Goal: Information Seeking & Learning: Learn about a topic

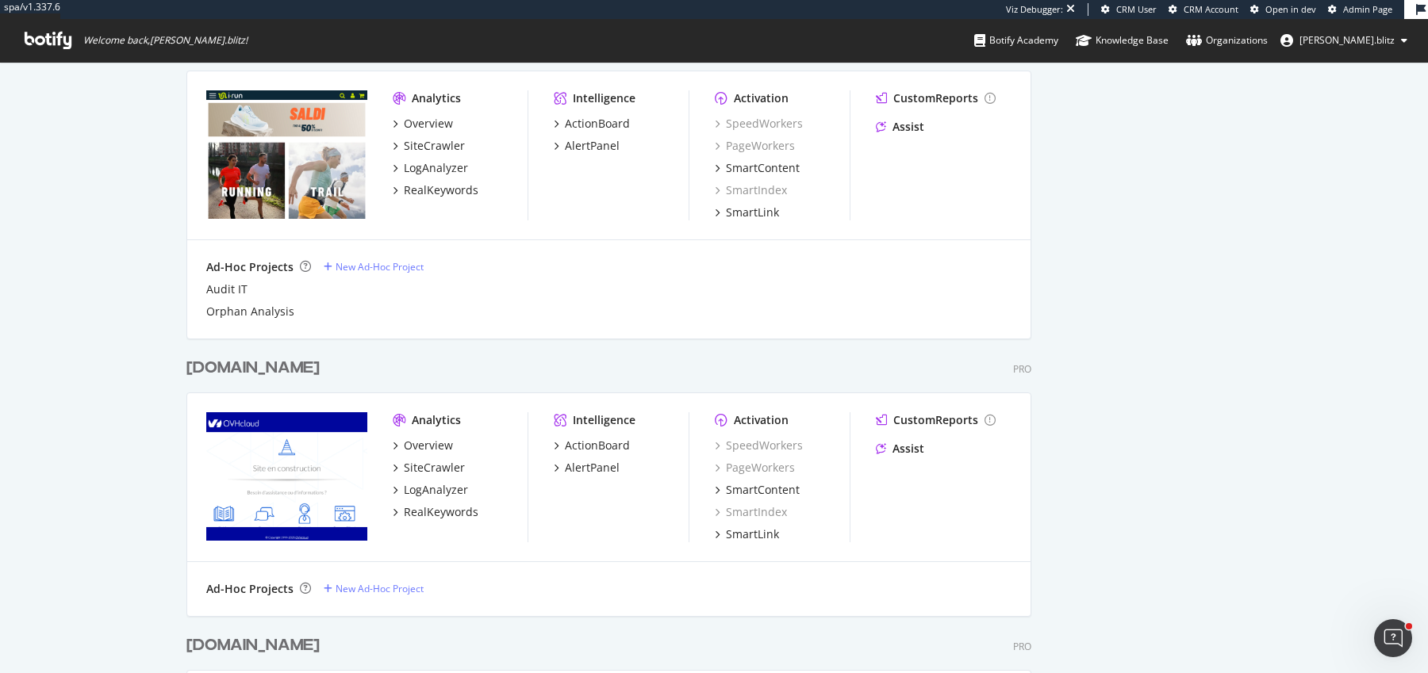
scroll to position [1876, 0]
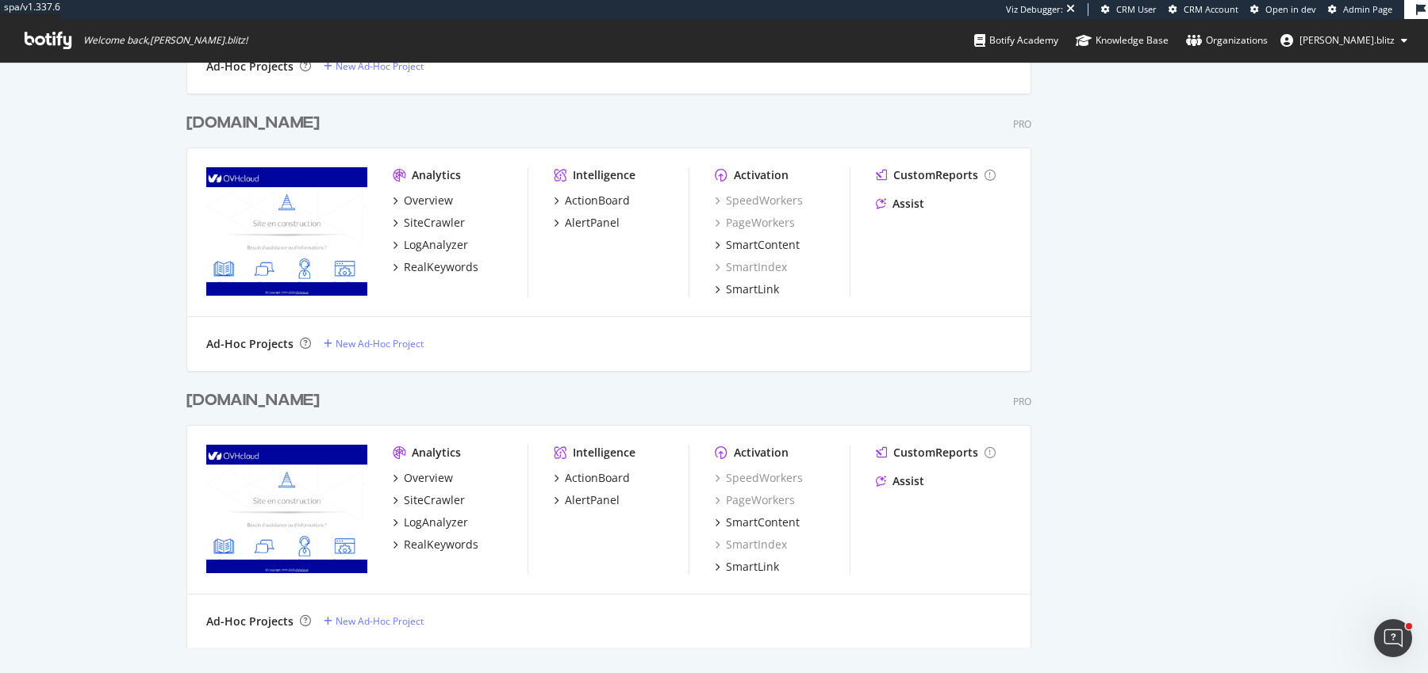
click at [233, 129] on div "i-run.at" at bounding box center [252, 123] width 133 height 23
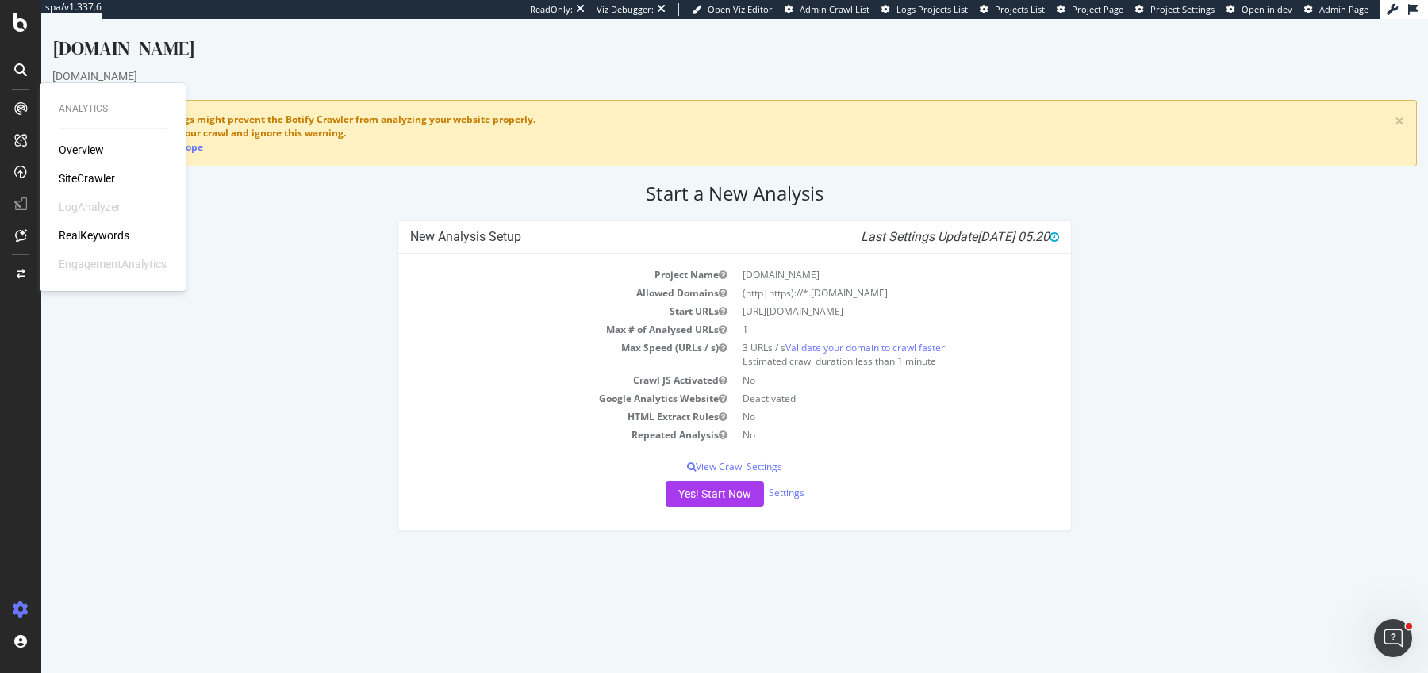
click at [84, 175] on div "SiteCrawler" at bounding box center [87, 179] width 56 height 16
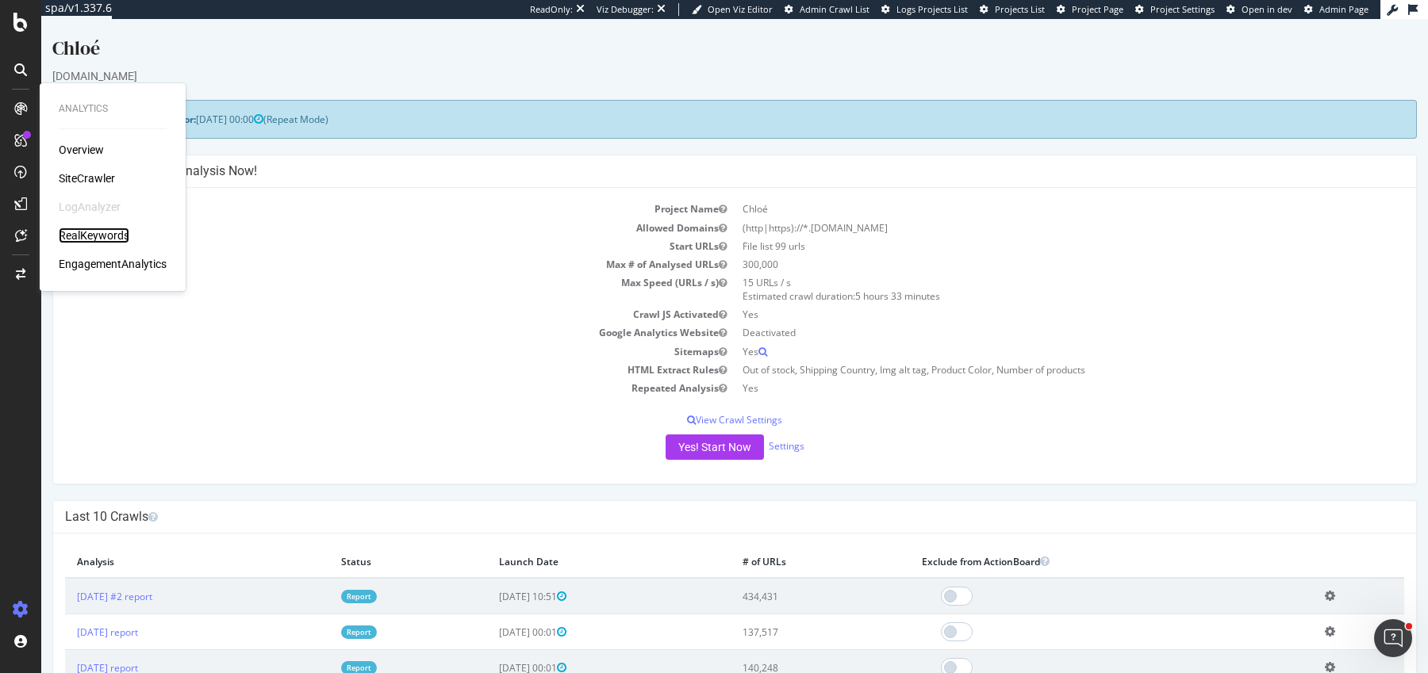
click at [86, 232] on div "RealKeywords" at bounding box center [94, 236] width 71 height 16
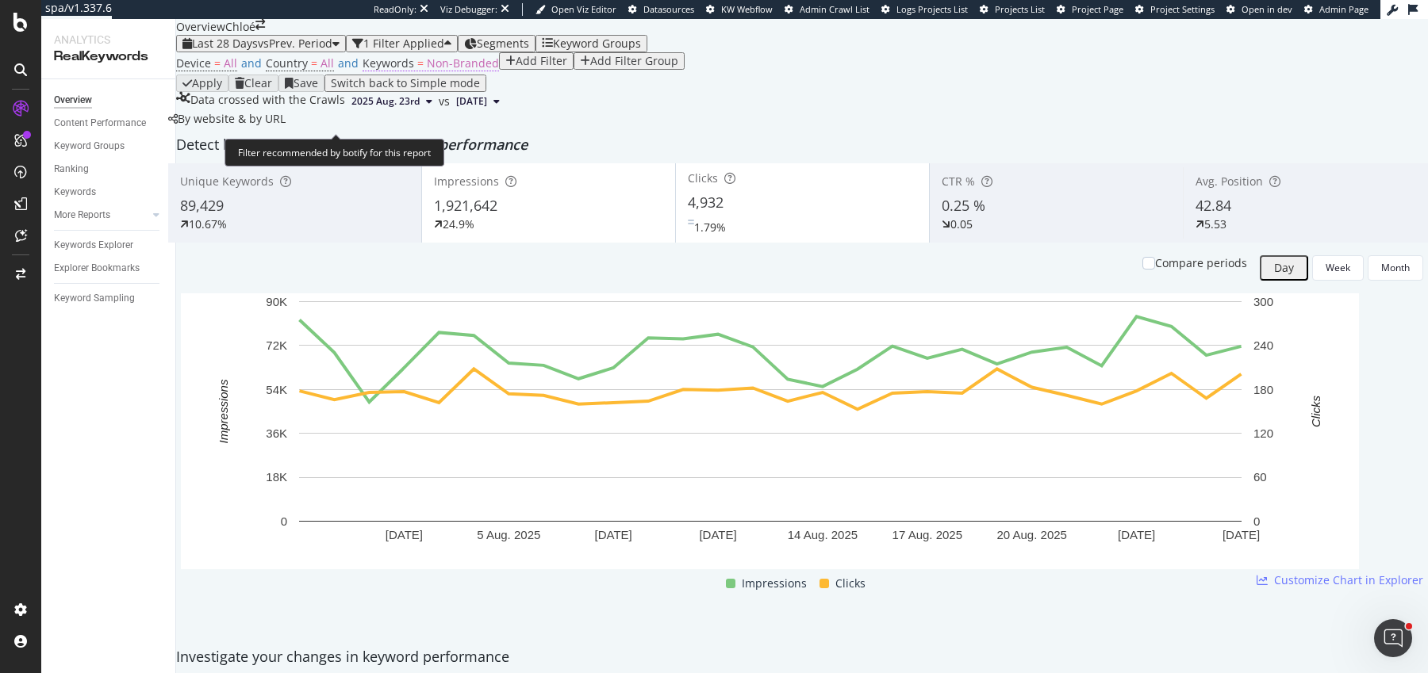
click at [414, 71] on span "Keywords = Non-Branded" at bounding box center [431, 64] width 136 height 16
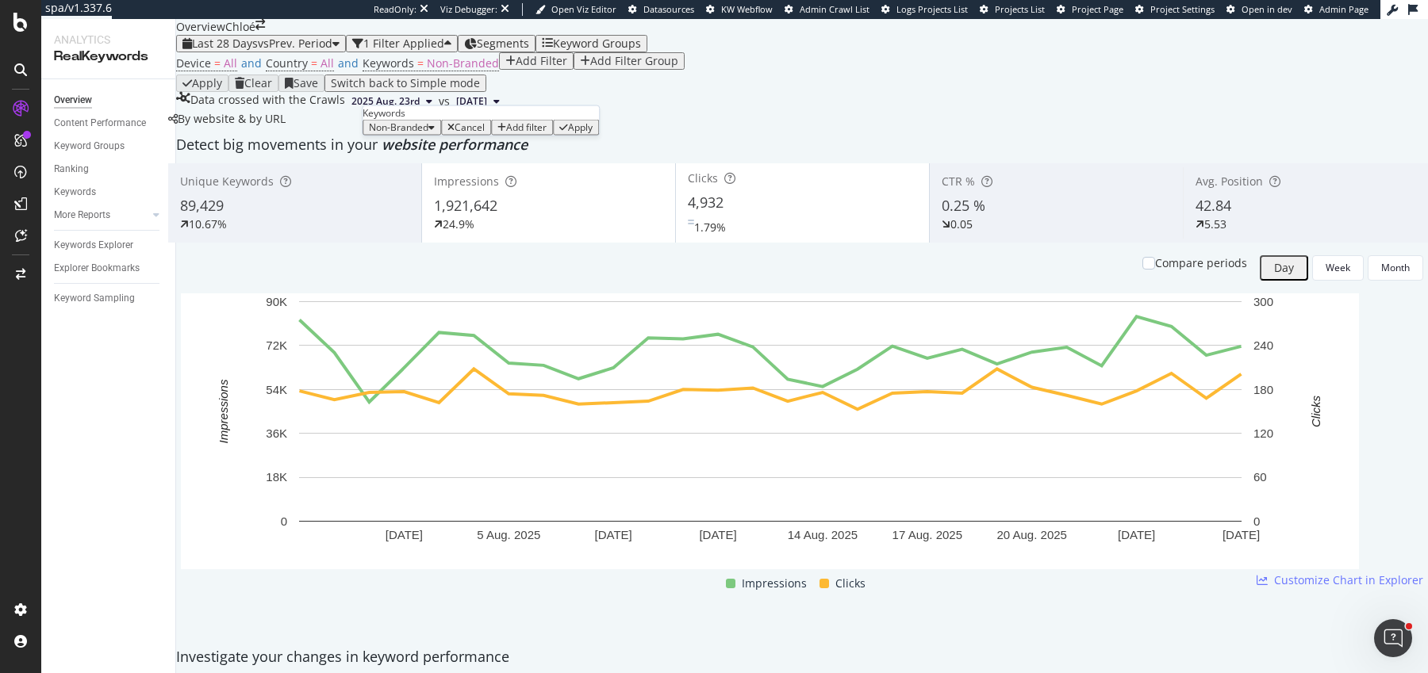
click at [416, 133] on div "Non-Branded" at bounding box center [402, 127] width 66 height 11
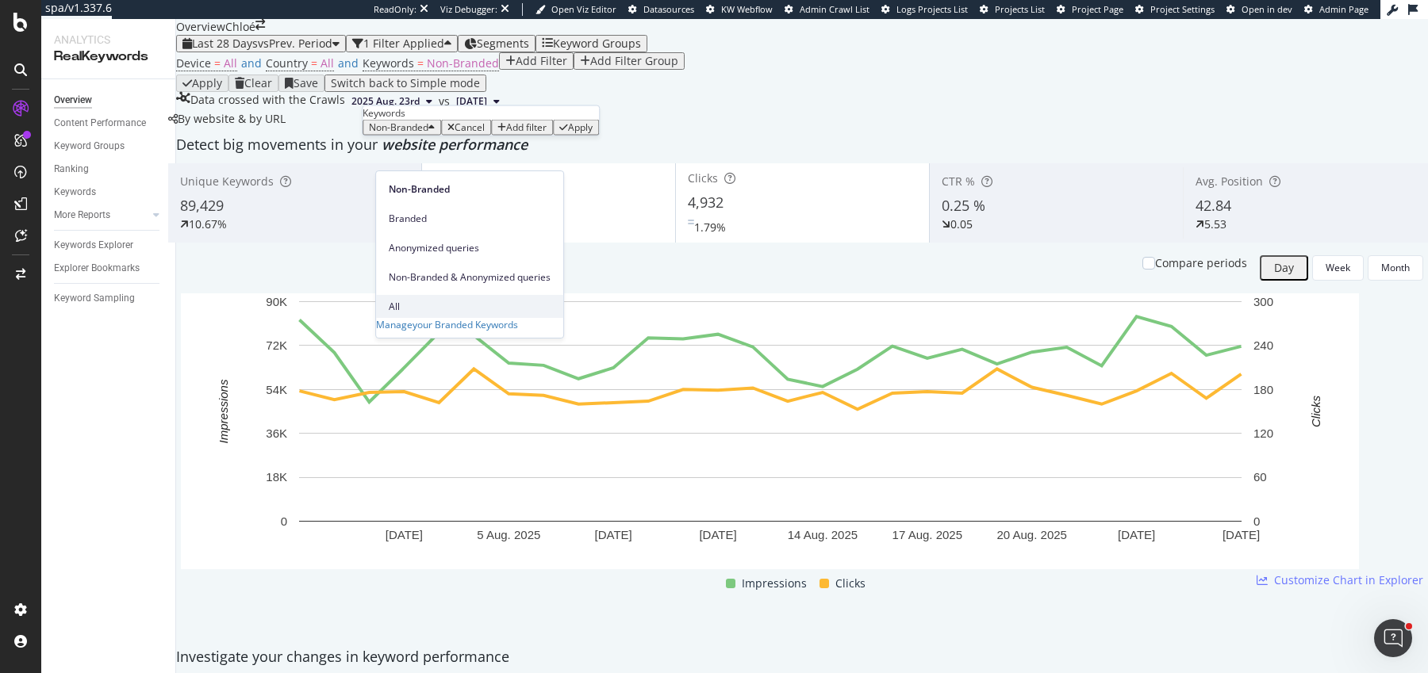
click at [441, 295] on div "All" at bounding box center [469, 306] width 187 height 23
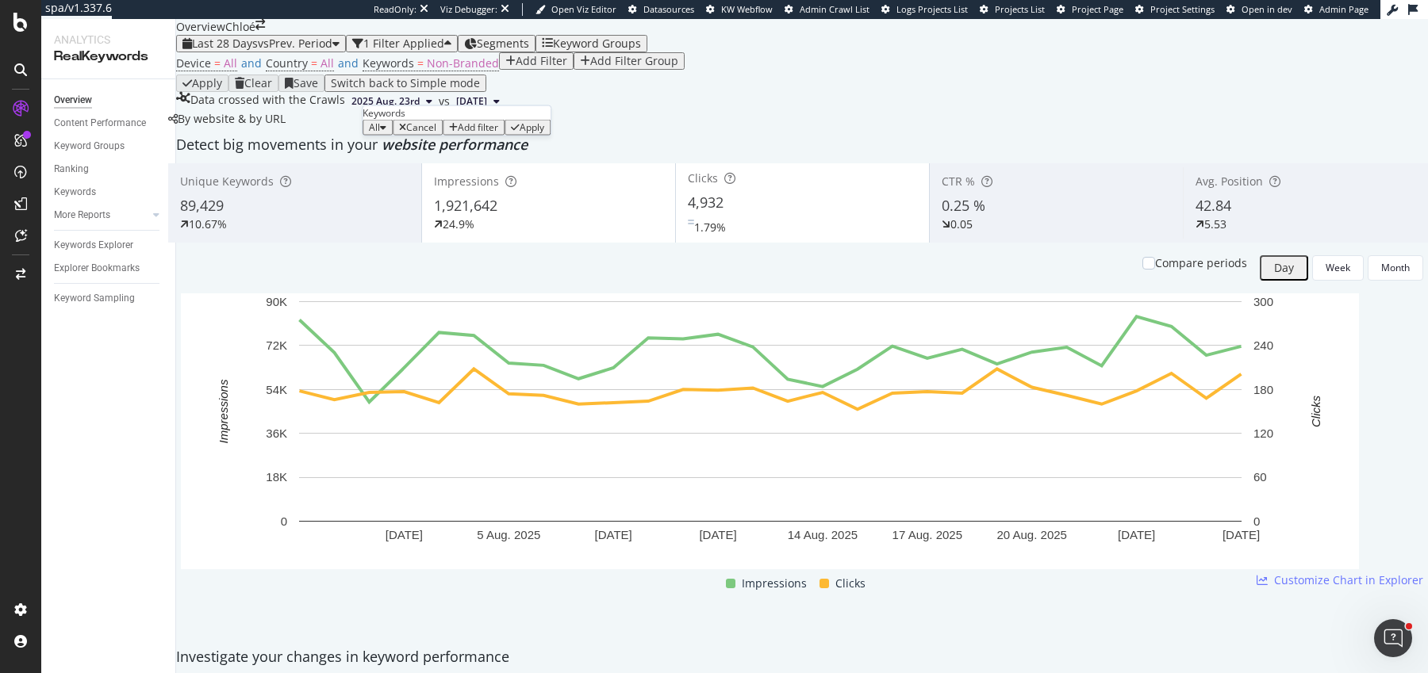
click at [520, 133] on div "Apply" at bounding box center [527, 127] width 33 height 11
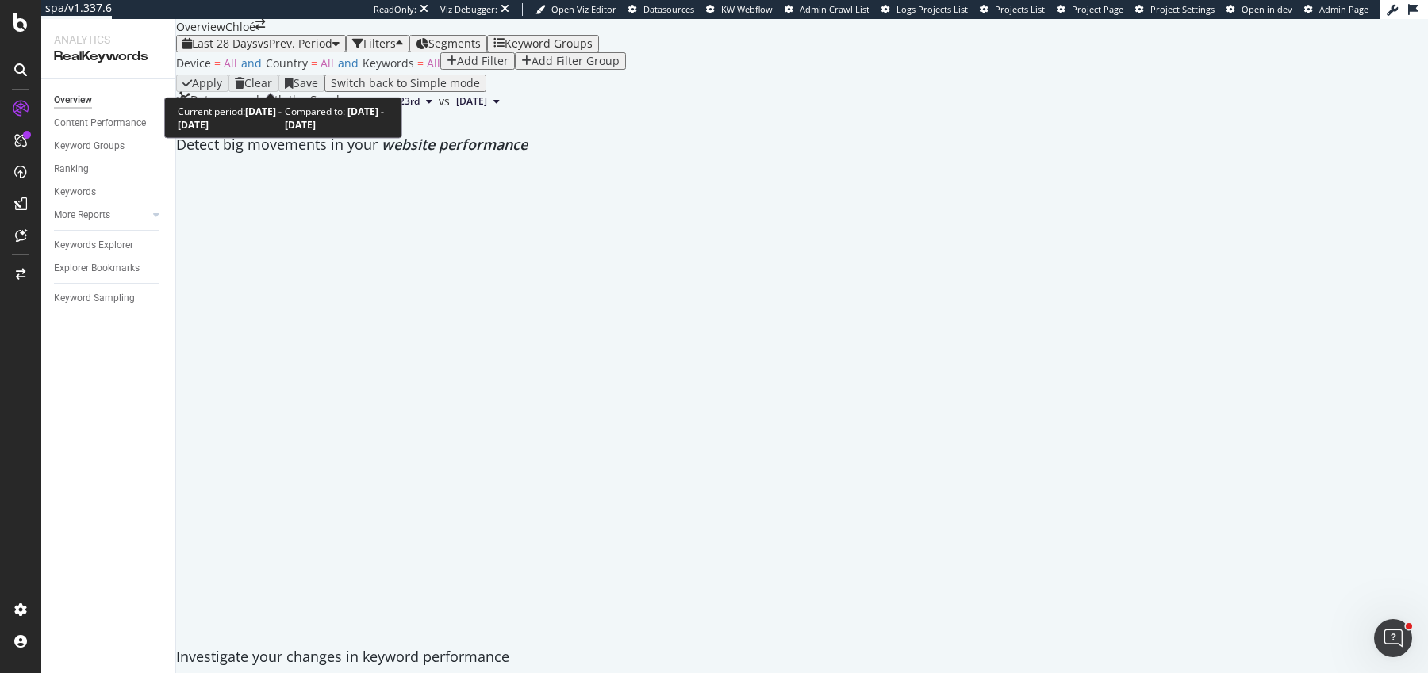
click at [238, 50] on div "Last 28 Days vs Prev. Period" at bounding box center [260, 43] width 157 height 13
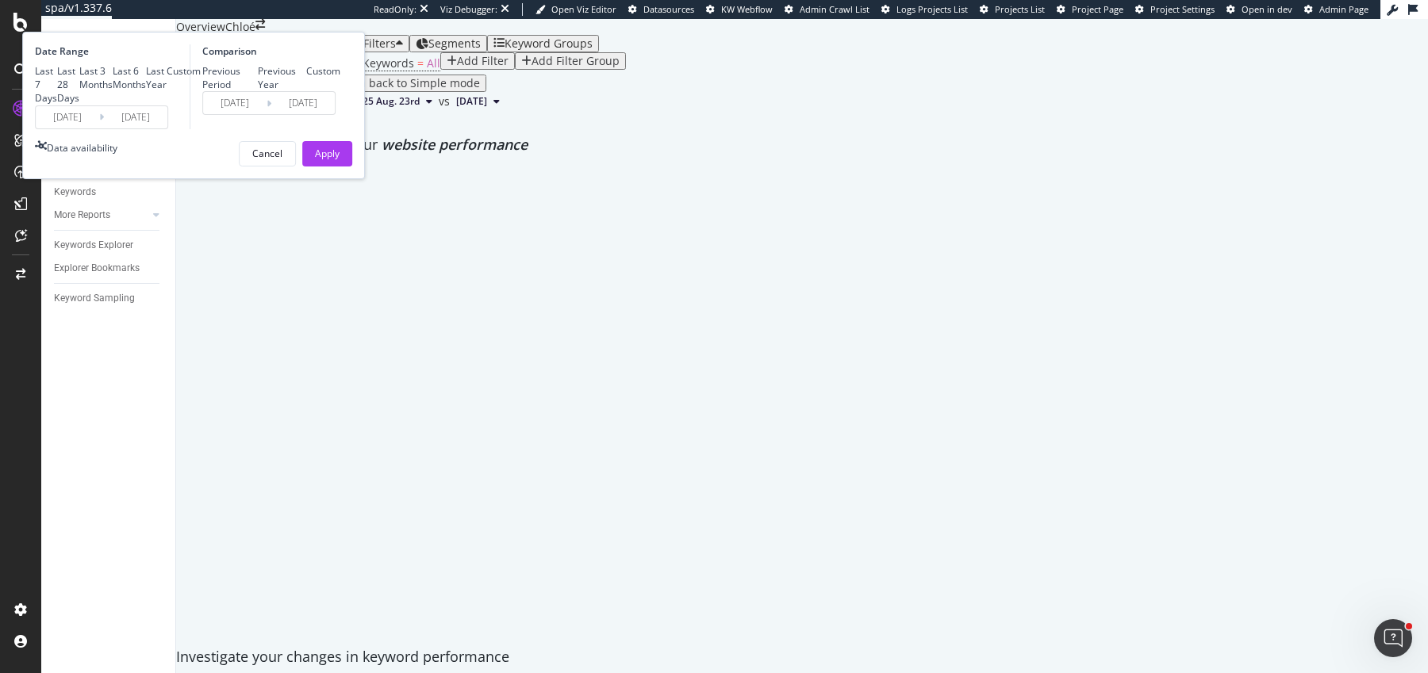
click at [167, 91] on div "Last Year" at bounding box center [156, 77] width 21 height 27
type input "2024/08/27"
type input "2023/08/28"
type input "2024/08/26"
click at [146, 91] on div "Last 6 Months" at bounding box center [129, 77] width 33 height 27
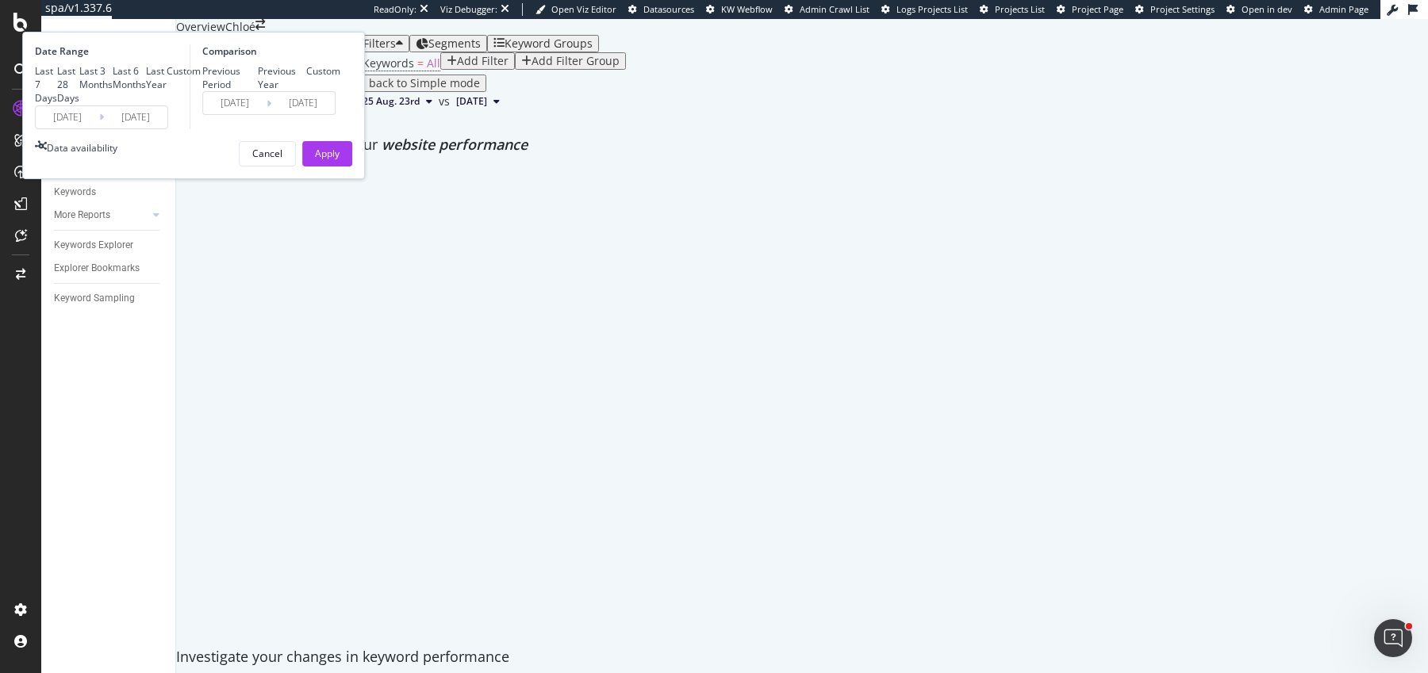
type input "[DATE]"
type input "2024/08/29"
type input "2025/02/26"
click at [99, 129] on input "[DATE]" at bounding box center [67, 117] width 63 height 22
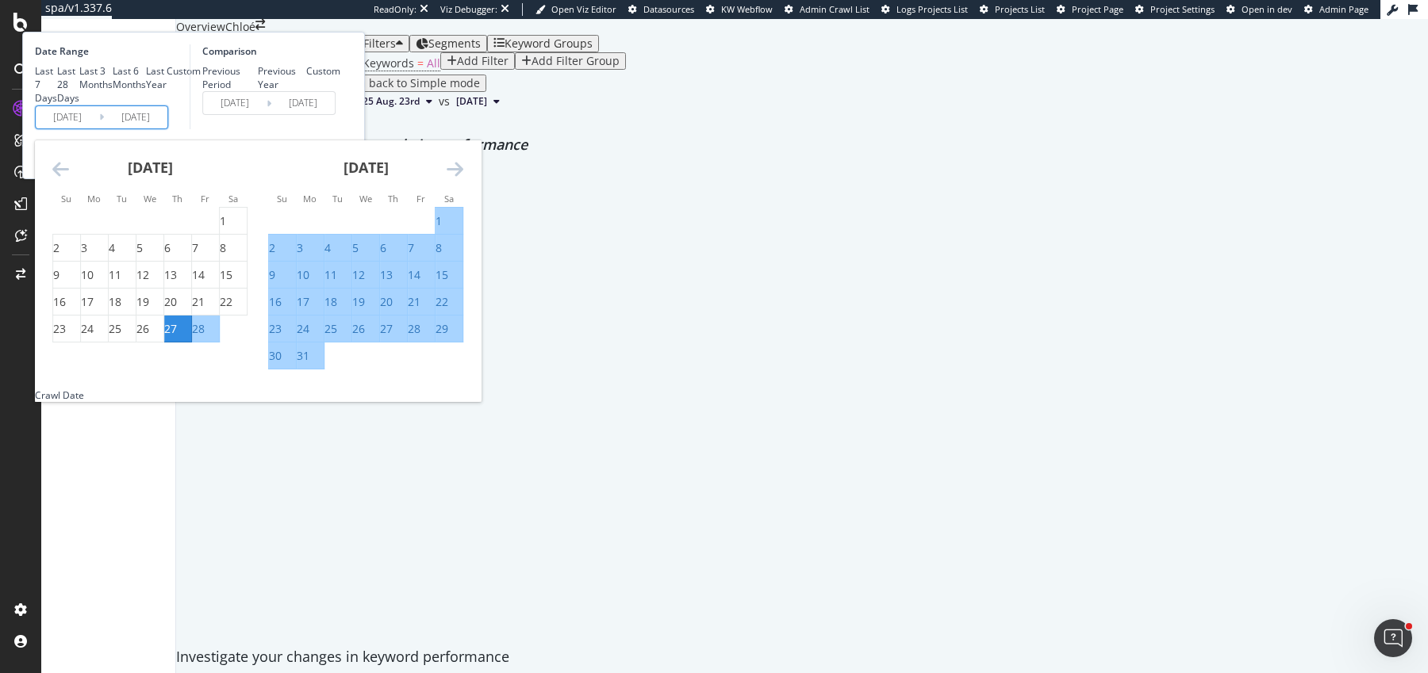
click at [232, 208] on div "February 2025" at bounding box center [149, 173] width 195 height 67
click at [69, 178] on icon "Move backward to switch to the previous month." at bounding box center [60, 168] width 17 height 19
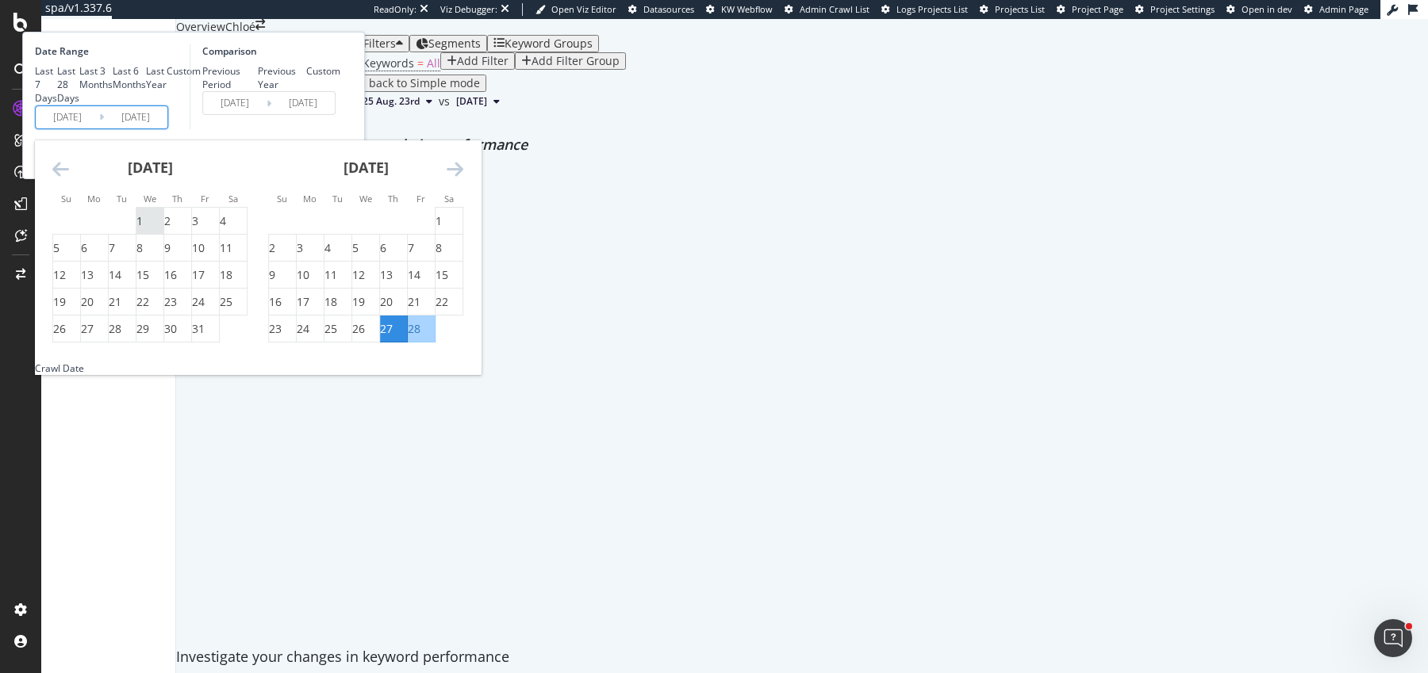
click at [163, 229] on div "1" at bounding box center [149, 221] width 27 height 16
type input "2025/01/01"
type input "2024/05/07"
type input "2024/12/31"
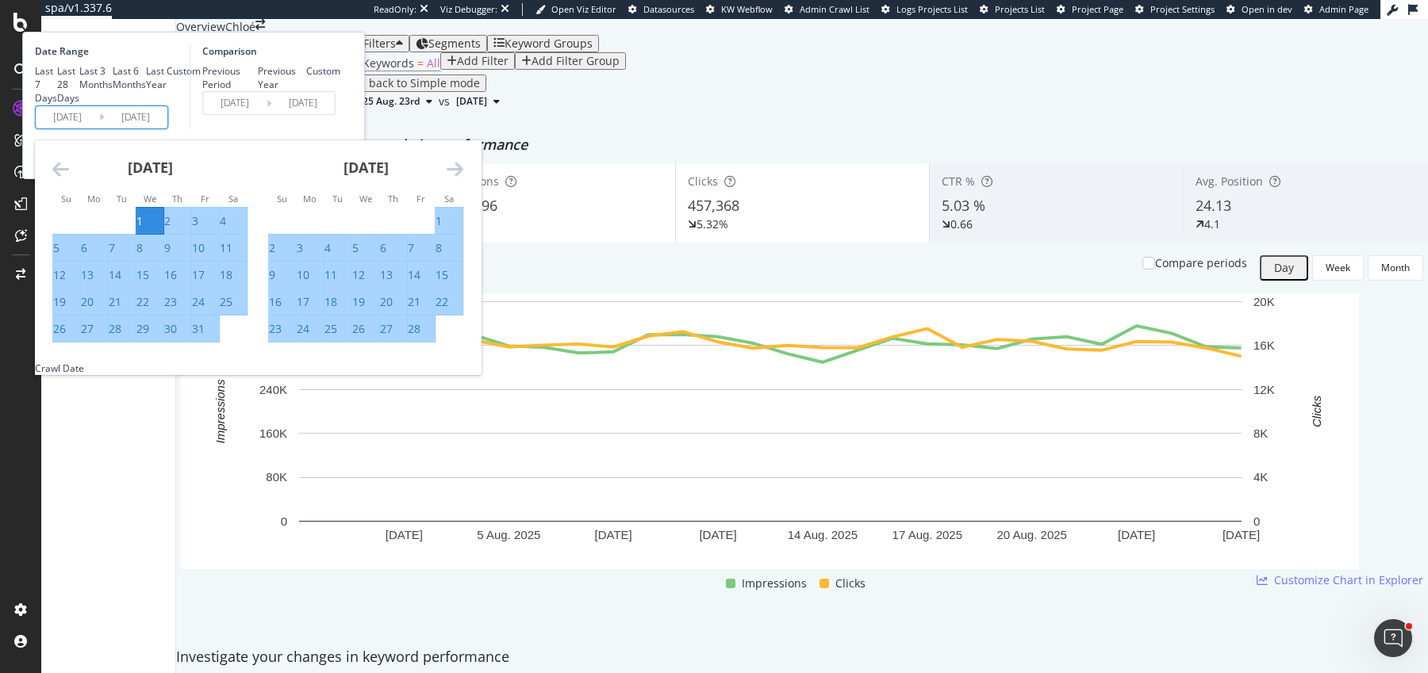
click at [307, 91] on div "Previous Year" at bounding box center [282, 77] width 49 height 27
type input "2024/01/03"
type input "2024/08/27"
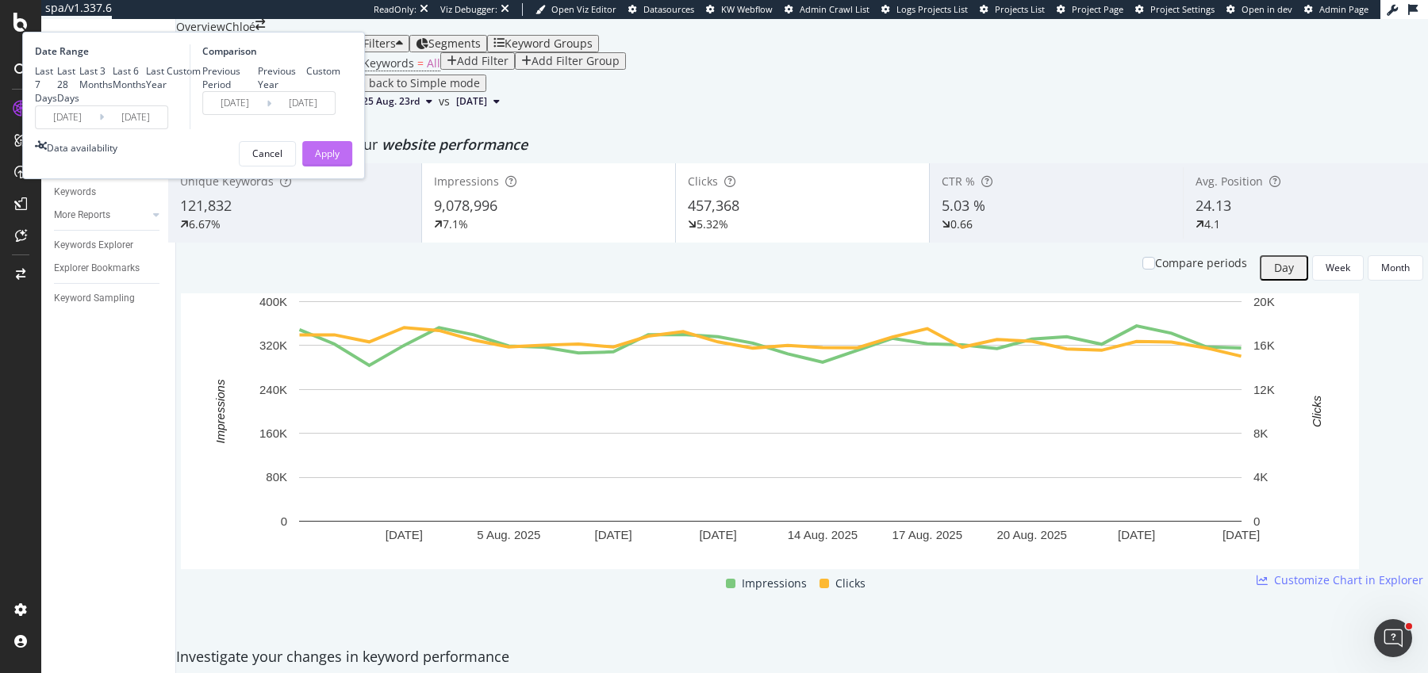
click at [340, 160] on div "Apply" at bounding box center [327, 153] width 25 height 13
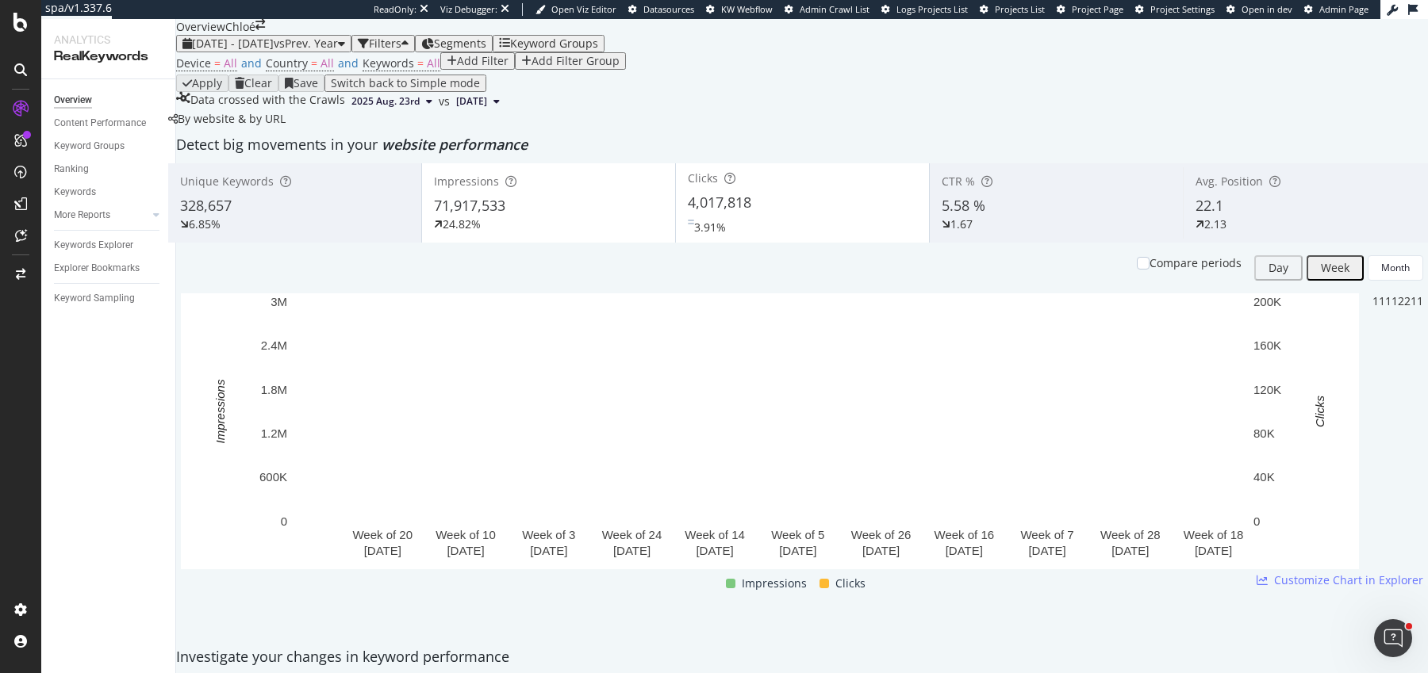
scroll to position [91, 0]
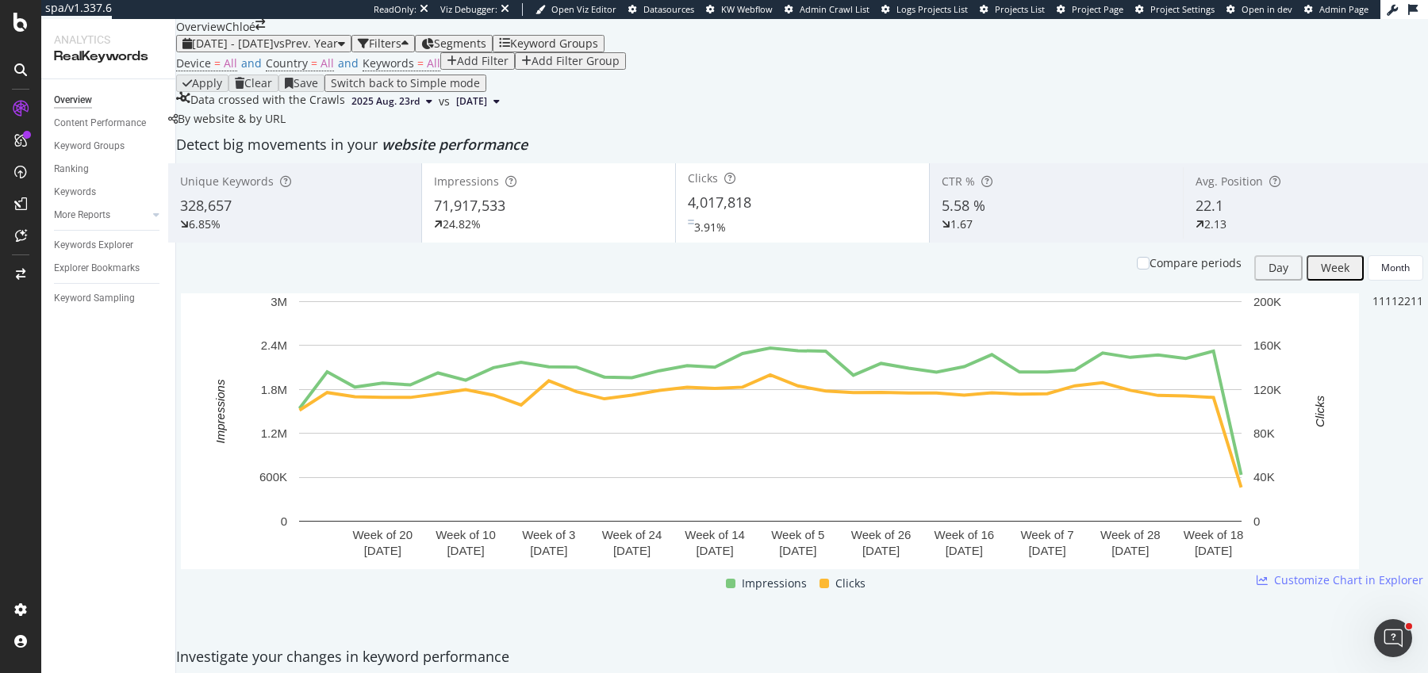
click at [869, 111] on div "Data crossed with the Crawls 2025 Aug. 23rd vs 2024 Jun. 23rd" at bounding box center [802, 101] width 1252 height 19
click at [286, 127] on div "By website & by URL" at bounding box center [226, 119] width 117 height 16
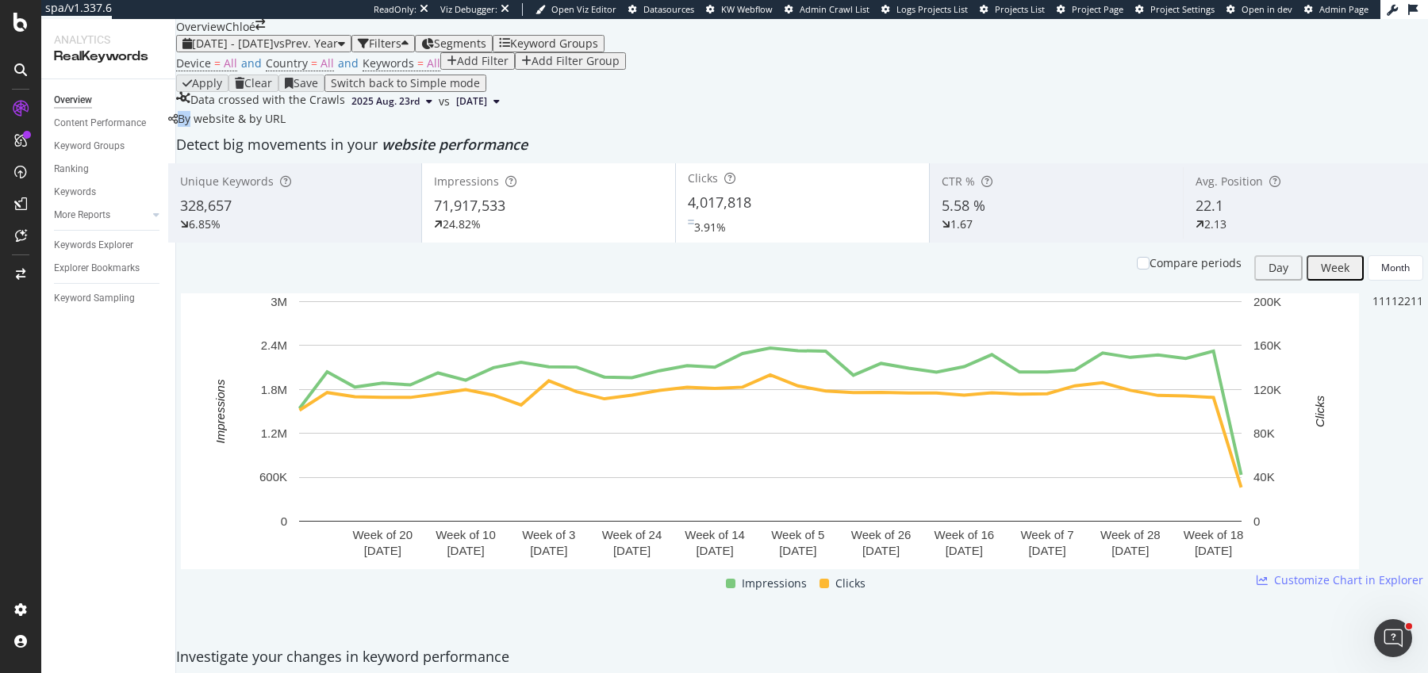
click at [286, 127] on div "By website & by URL" at bounding box center [226, 119] width 117 height 16
click at [483, 163] on div "Detect big movements in your website performance" at bounding box center [802, 145] width 1268 height 36
click at [483, 154] on span "website performance" at bounding box center [455, 144] width 146 height 19
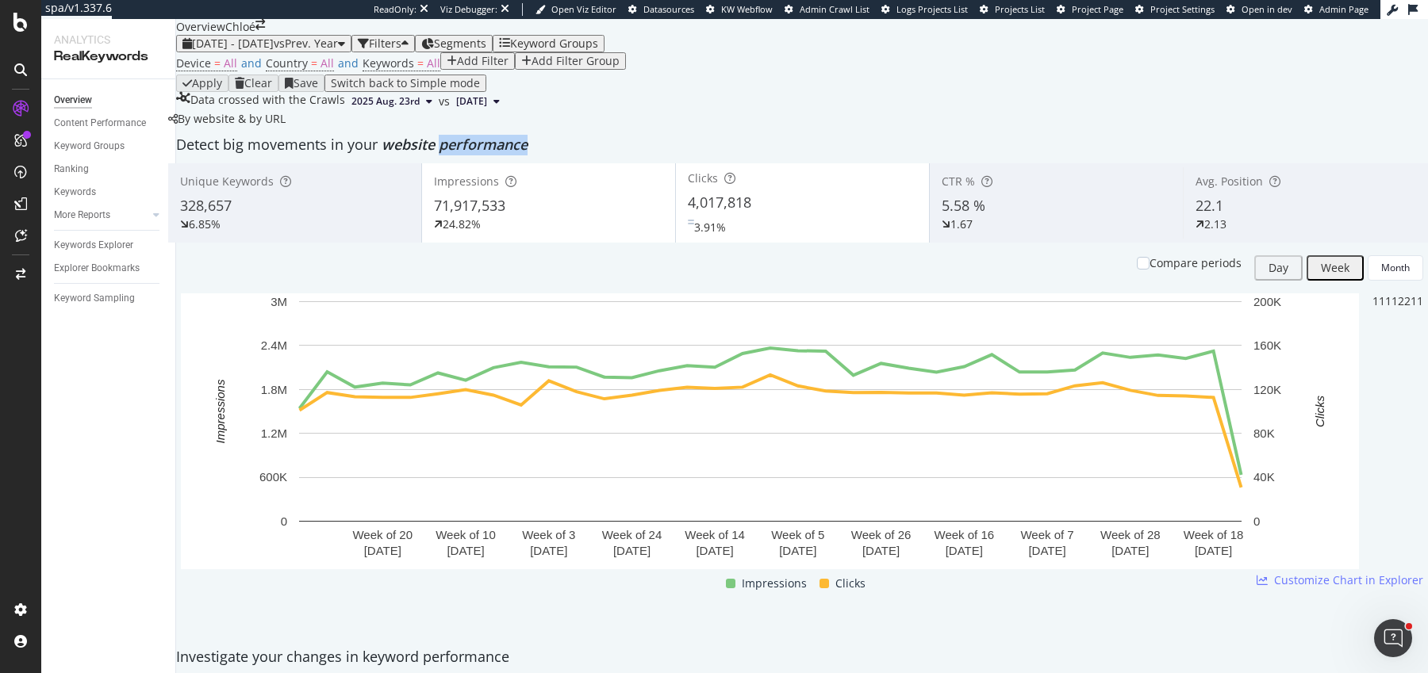
click at [483, 154] on span "website performance" at bounding box center [455, 144] width 146 height 19
click at [516, 154] on span "website performance" at bounding box center [455, 144] width 146 height 19
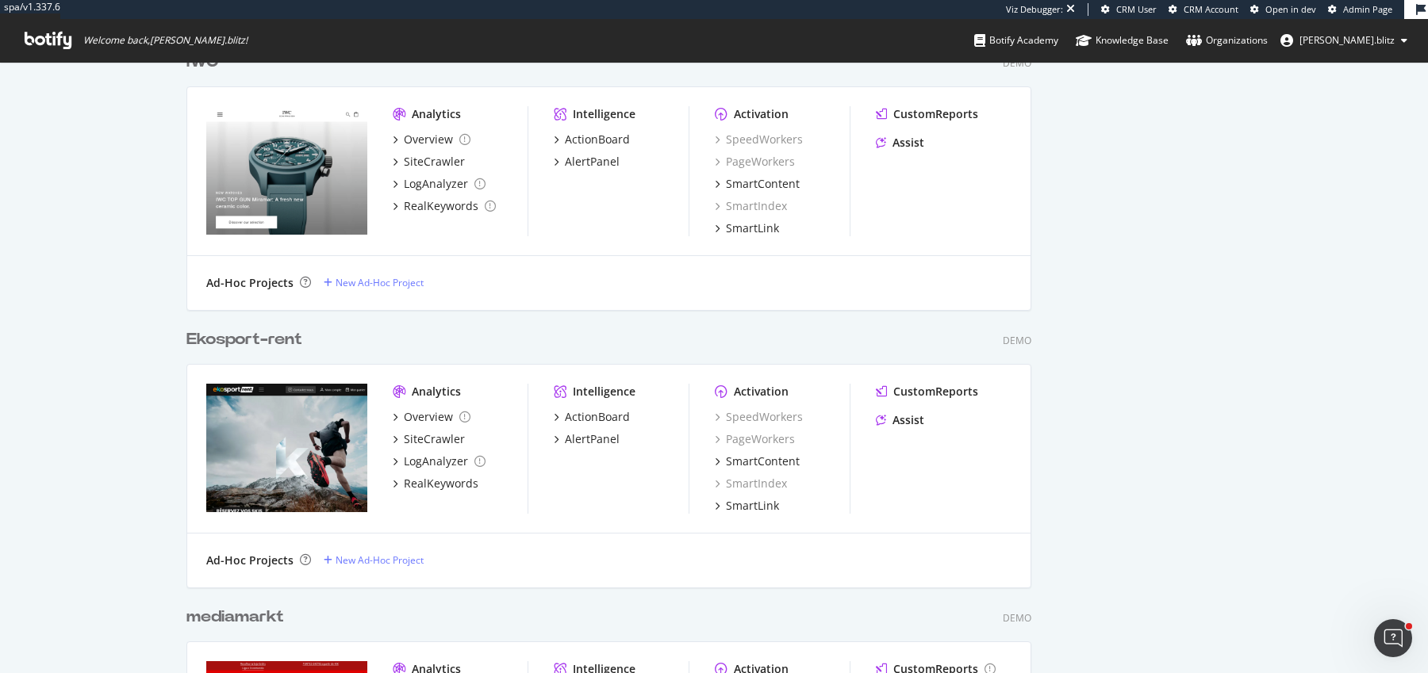
scroll to position [809, 0]
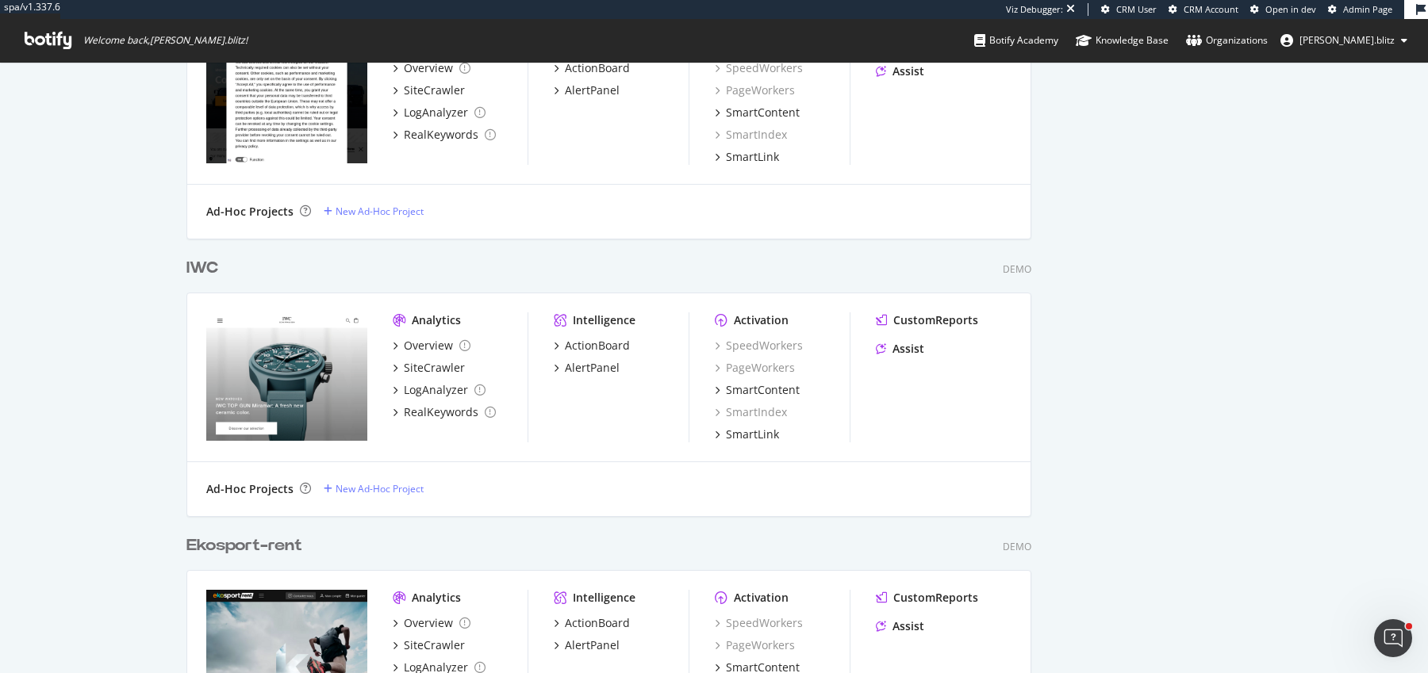
click at [201, 264] on div "IWC" at bounding box center [202, 268] width 32 height 23
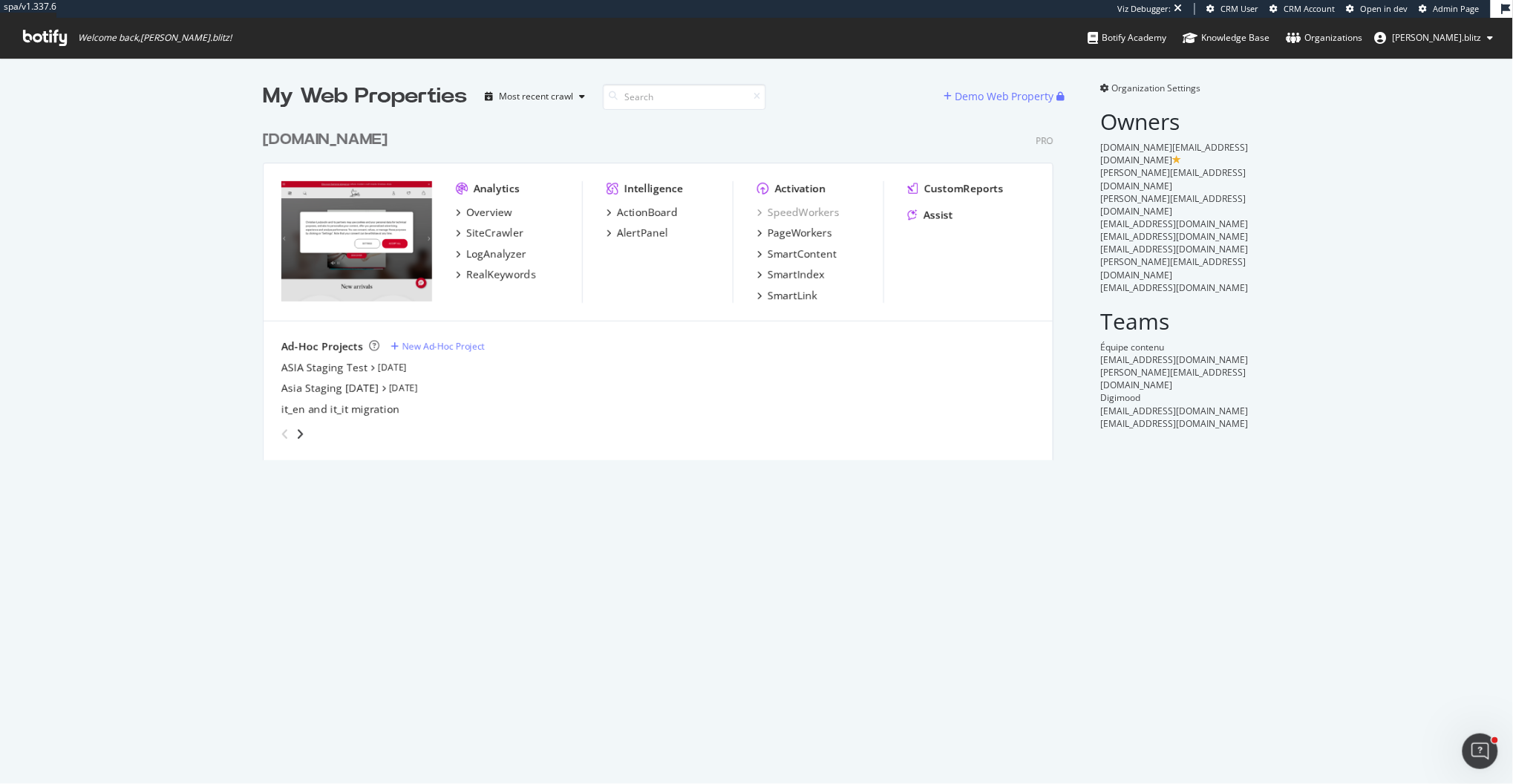
scroll to position [784, 1513]
click at [1335, 630] on div "Ouvrir le Messenger Intercom" at bounding box center [1477, 748] width 49 height 49
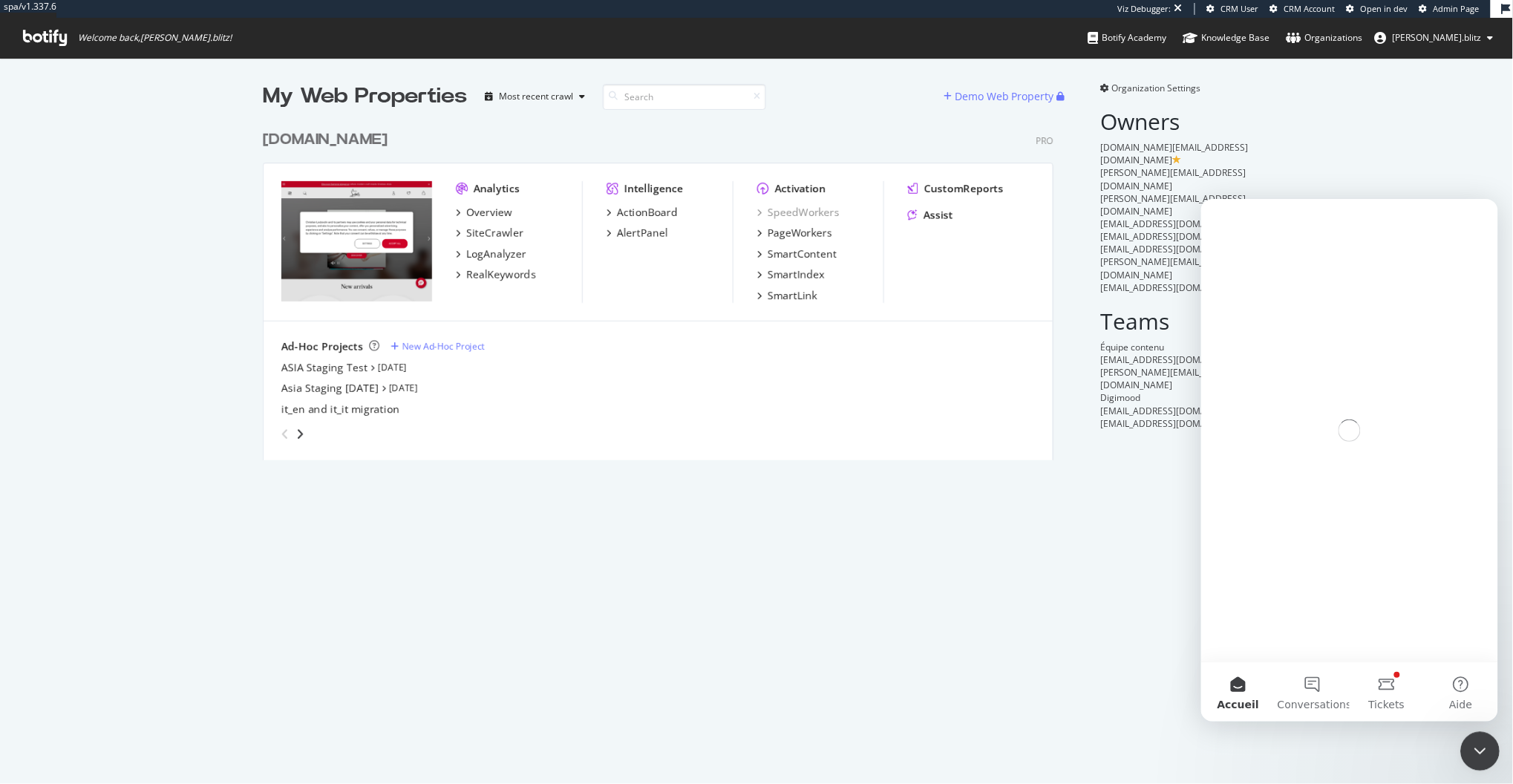
scroll to position [0, 0]
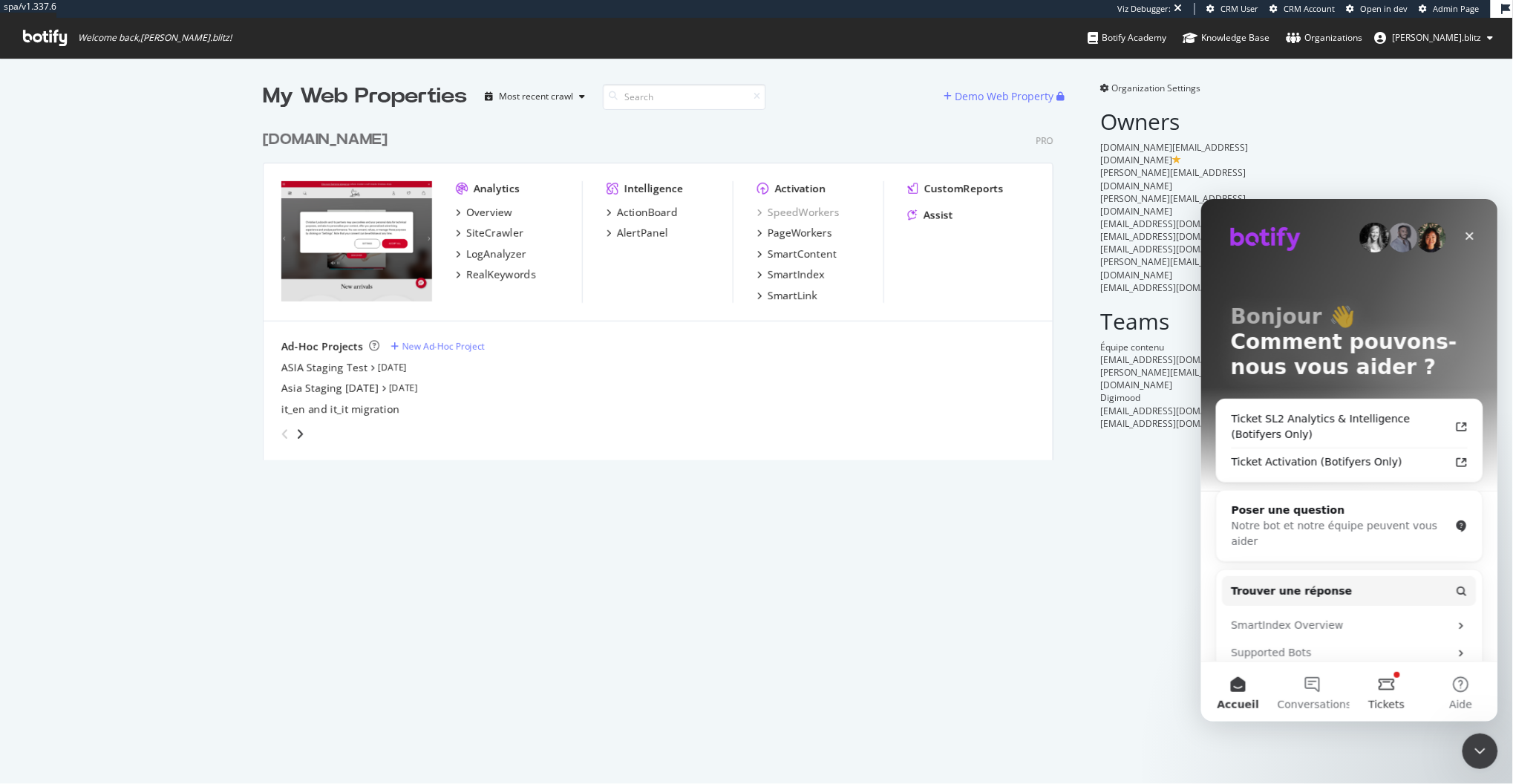
click at [1335, 630] on button "Tickets" at bounding box center [1385, 690] width 74 height 59
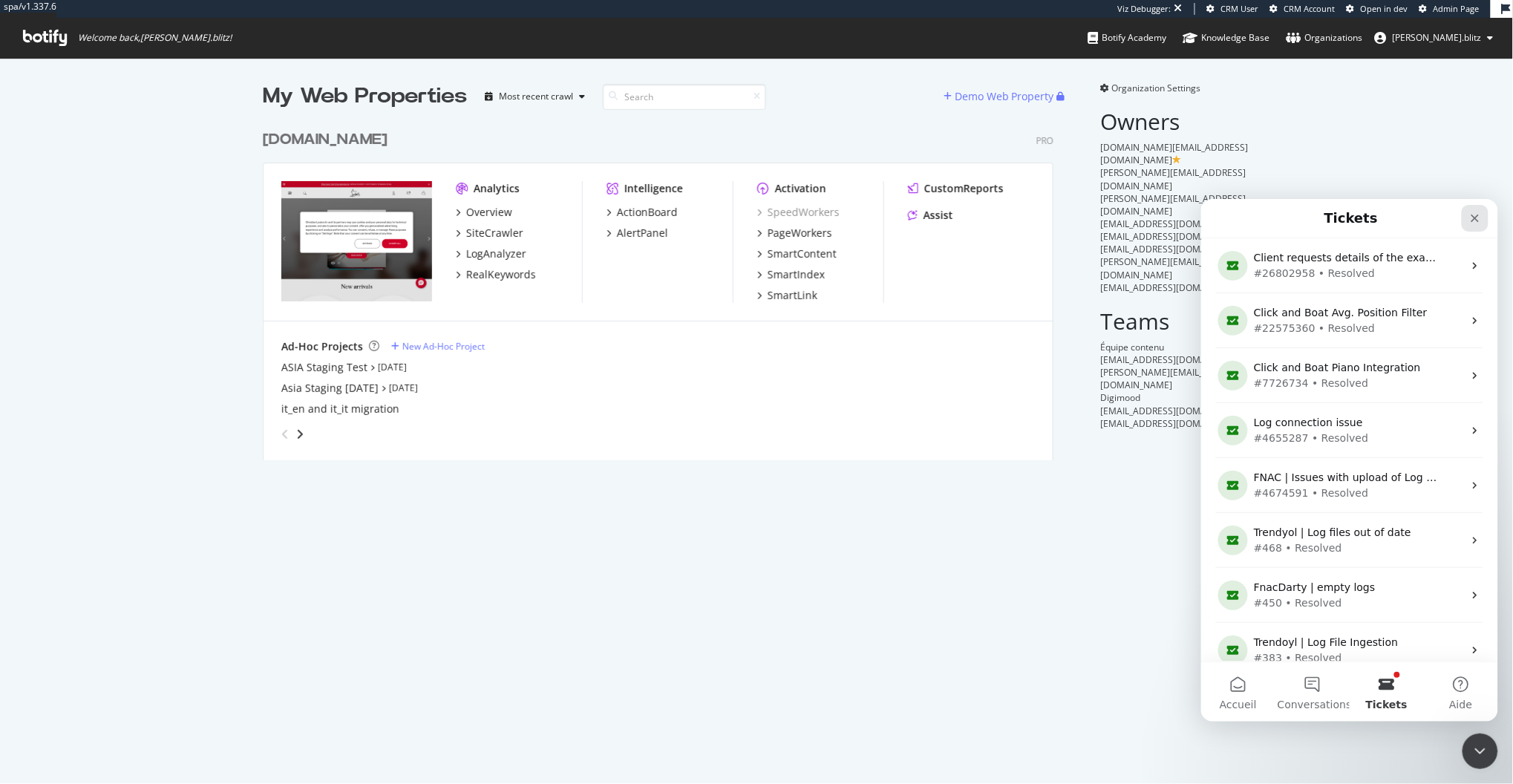
click at [1335, 217] on icon "Fermer" at bounding box center [1474, 217] width 8 height 8
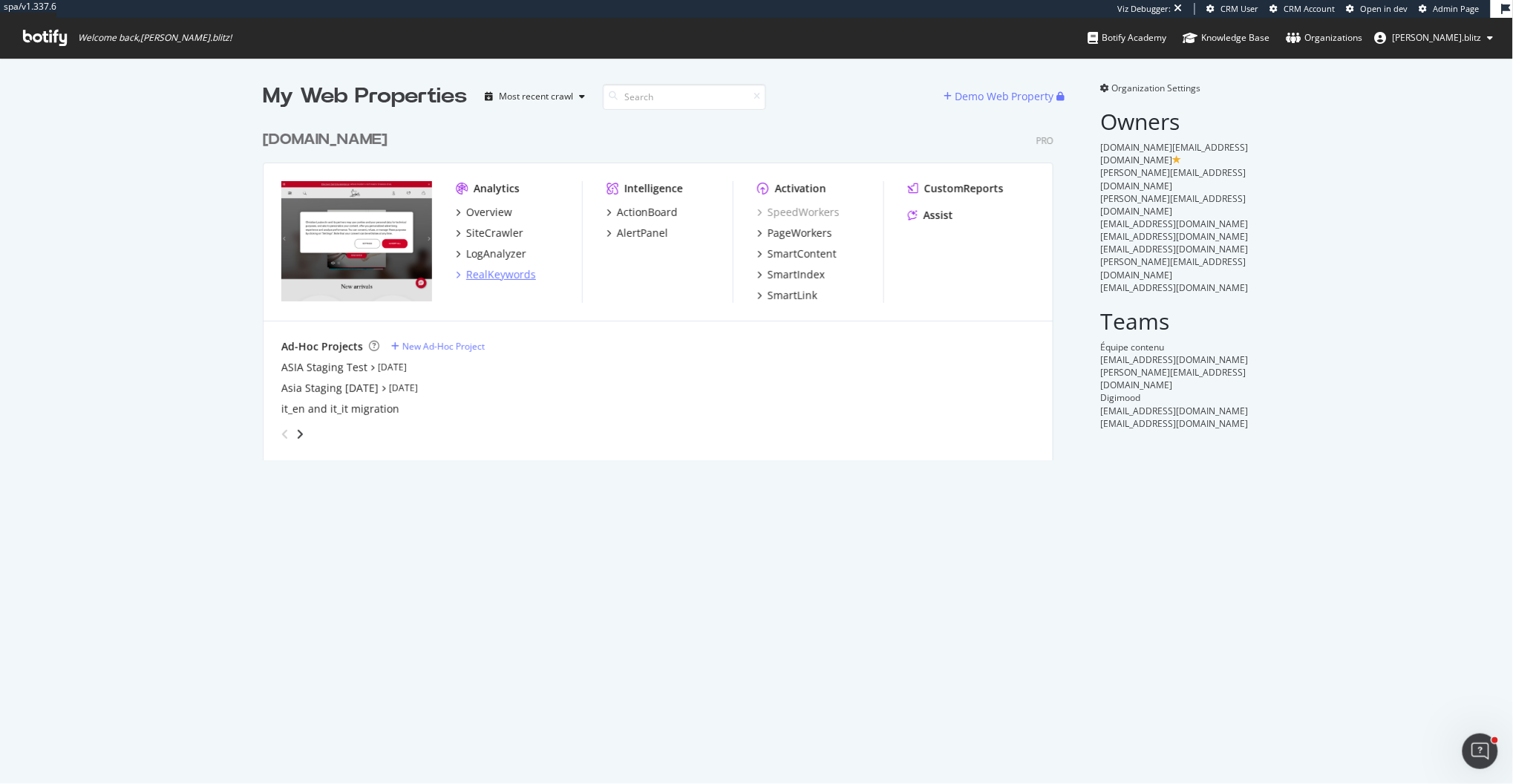
click at [497, 277] on div "RealKeywords" at bounding box center [501, 275] width 70 height 15
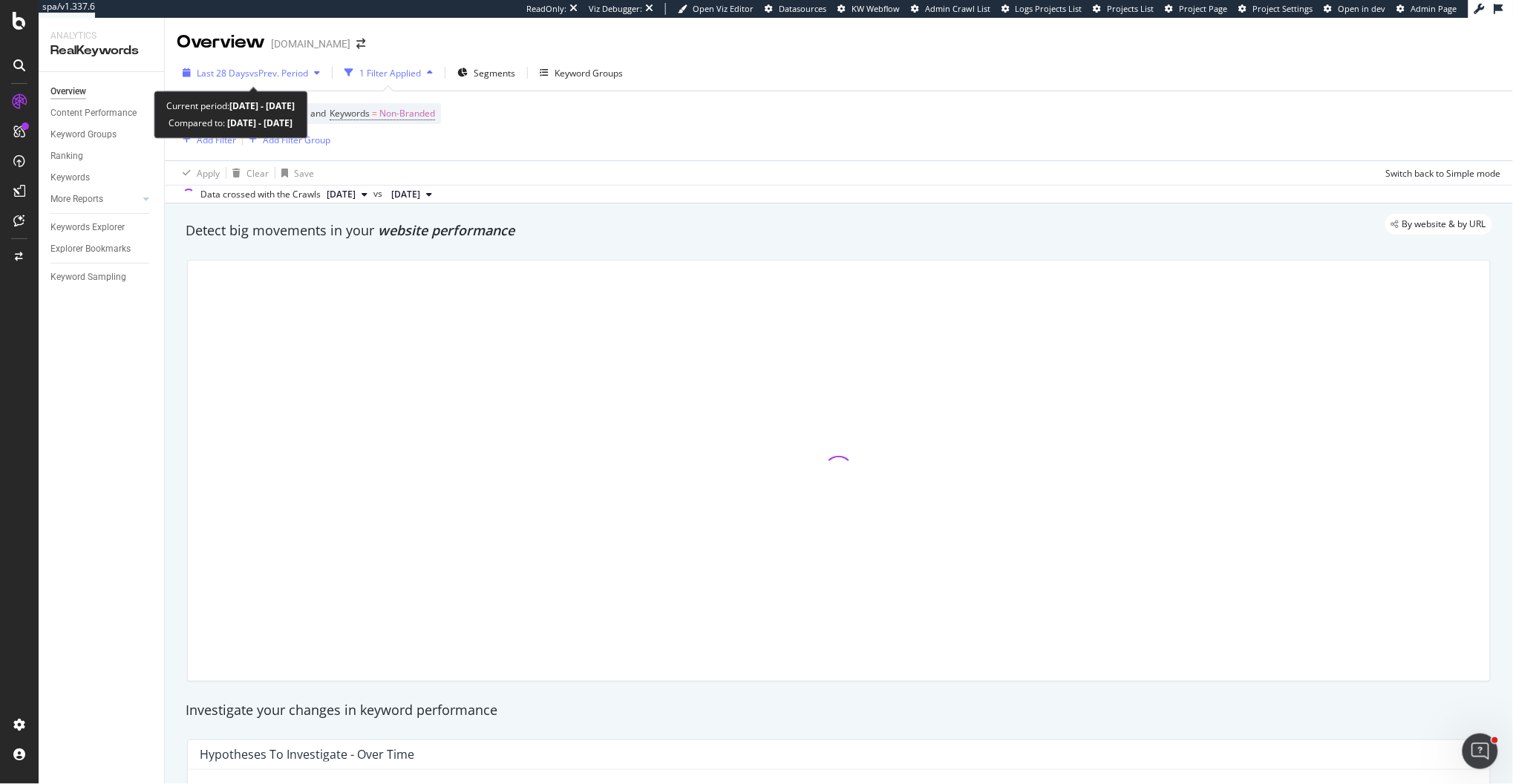
click at [216, 79] on div "Last 28 Days vs Prev. Period" at bounding box center [252, 72] width 111 height 12
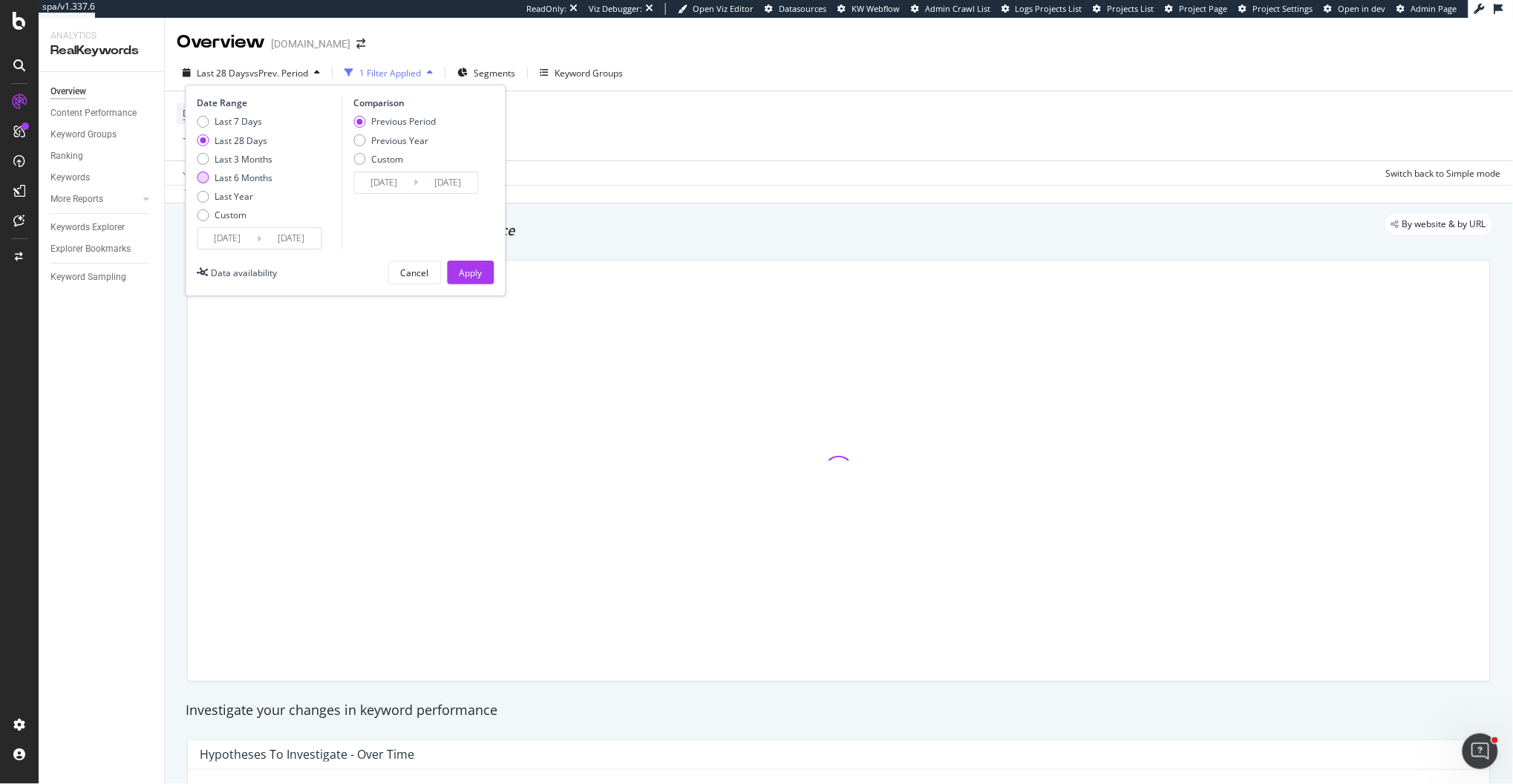
click at [228, 181] on div "Last 6 Months" at bounding box center [244, 177] width 58 height 12
type input "[DATE]"
click at [365, 136] on div "Previous Year" at bounding box center [395, 140] width 82 height 12
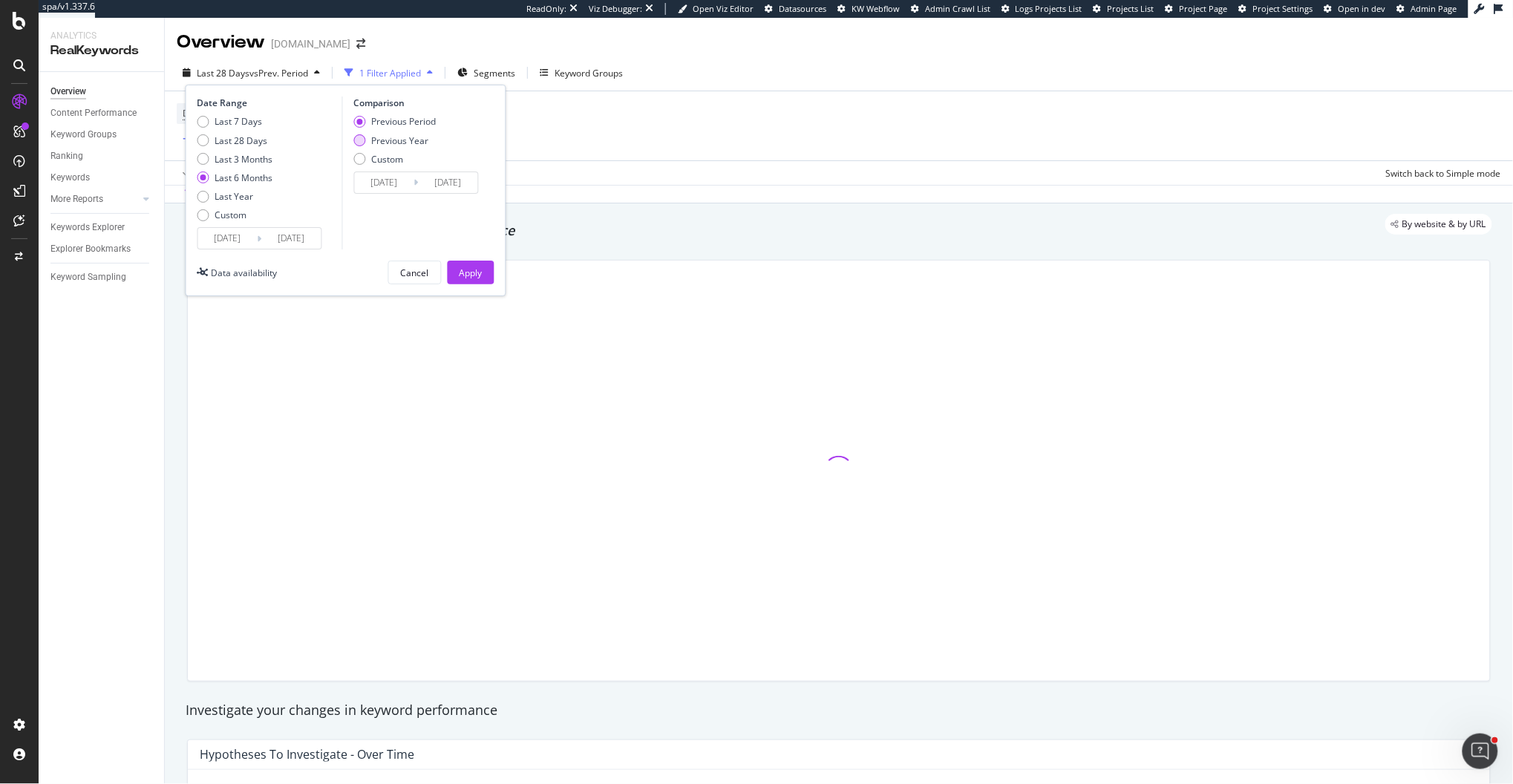
type input "[DATE]"
click at [231, 184] on div "Last 7 Days Last 28 Days Last 3 Months Last 6 Months Last Year Custom" at bounding box center [235, 171] width 76 height 112
click at [228, 198] on div "Last Year" at bounding box center [234, 196] width 38 height 12
type input "[DATE]"
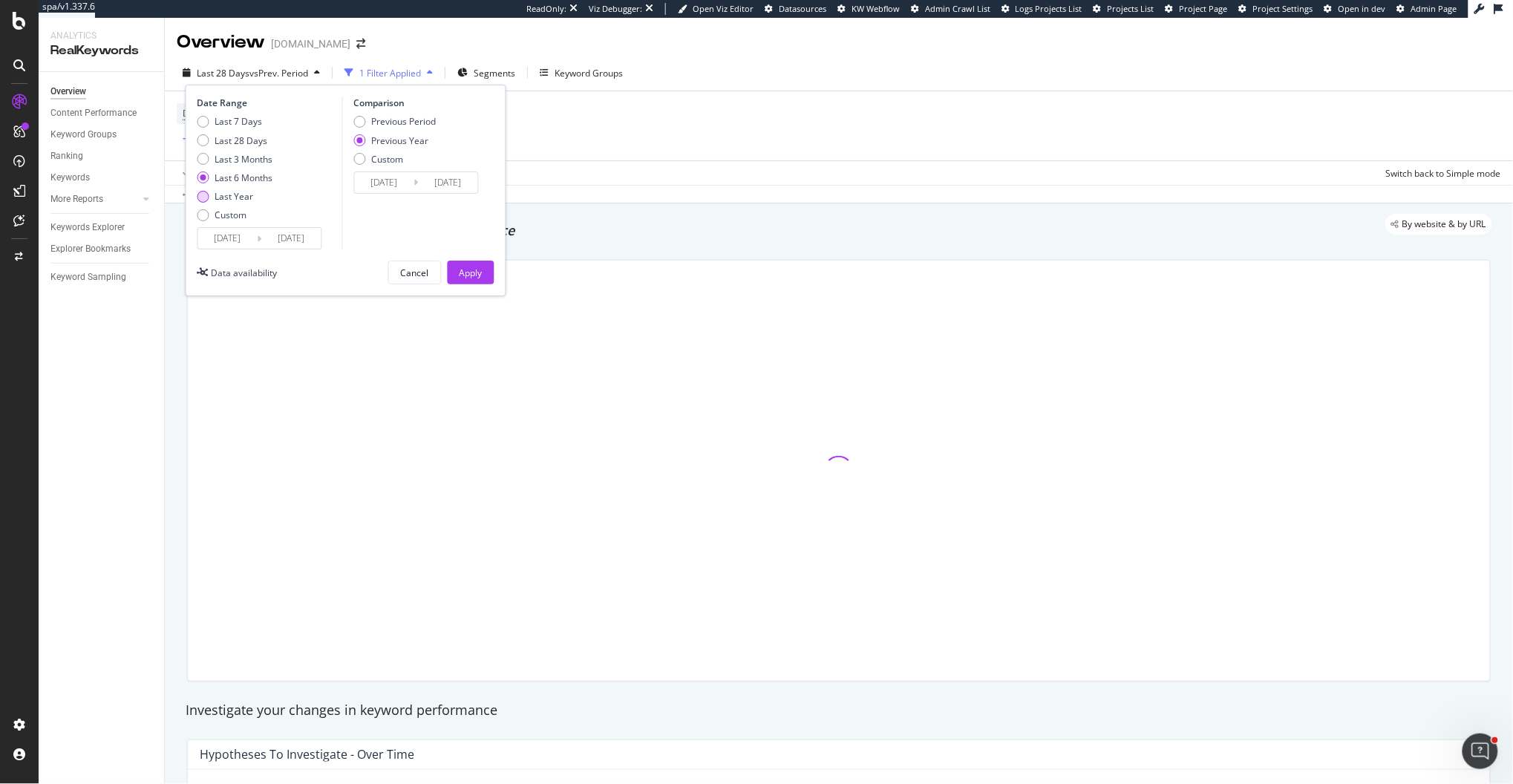
type input "[DATE]"
click at [463, 283] on div "Apply" at bounding box center [471, 272] width 23 height 22
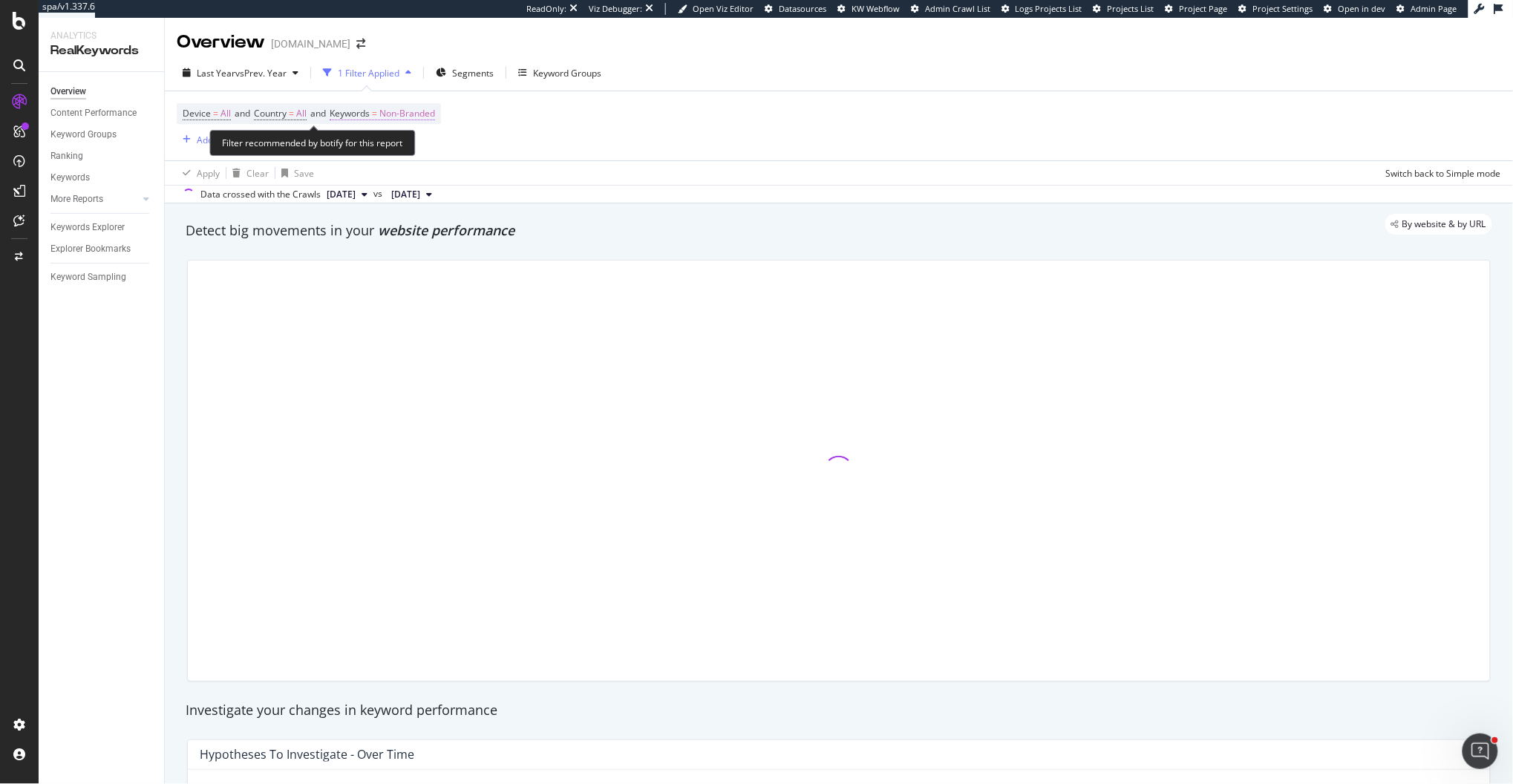
click at [397, 113] on span "Non-Branded" at bounding box center [406, 113] width 55 height 21
click at [405, 149] on span "Non-Branded" at bounding box center [382, 148] width 62 height 12
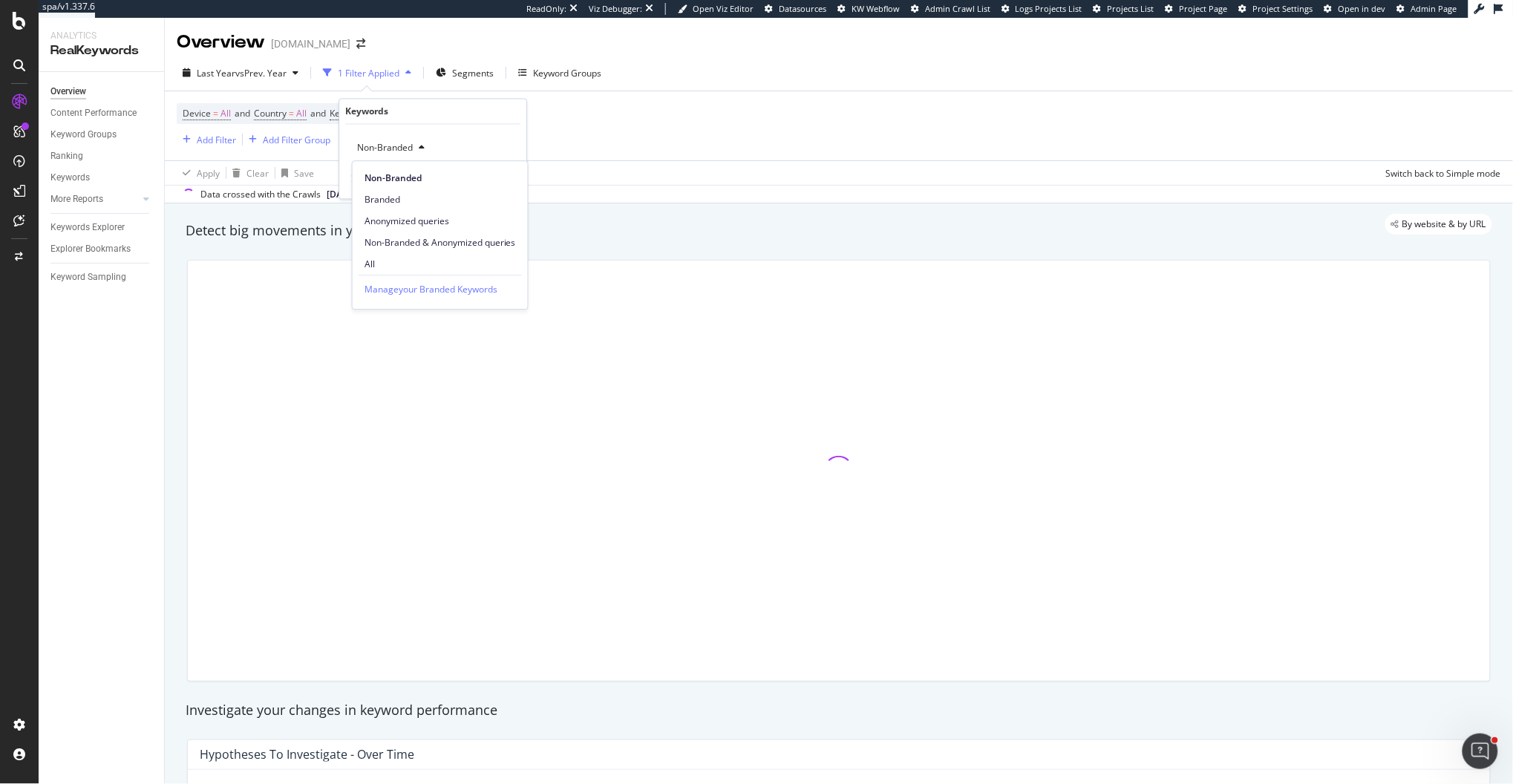
drag, startPoint x: 393, startPoint y: 258, endPoint x: 426, endPoint y: 233, distance: 41.4
click at [393, 258] on span "All" at bounding box center [440, 264] width 152 height 13
click at [496, 187] on div "All Cancel Add filter Apply" at bounding box center [433, 161] width 187 height 74
click at [497, 183] on div "Apply" at bounding box center [502, 179] width 23 height 12
